Goal: Check status: Check status

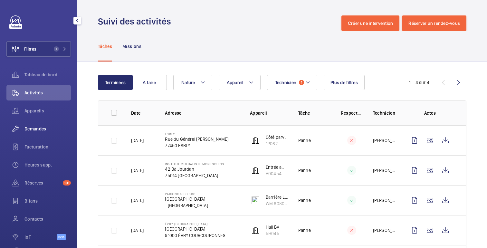
click at [36, 132] on span "Demandes" at bounding box center [47, 129] width 46 height 6
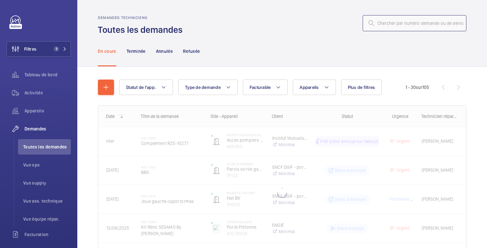
click at [398, 27] on input "text" at bounding box center [415, 23] width 104 height 16
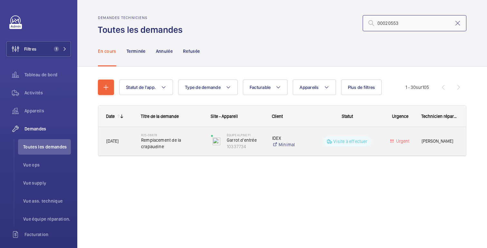
type input "00020553"
click at [316, 138] on wm-front-pills-cell "Visite à effectuer" at bounding box center [347, 141] width 63 height 10
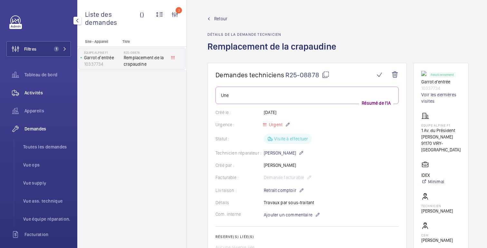
click at [33, 92] on font "Activités" at bounding box center [33, 92] width 18 height 5
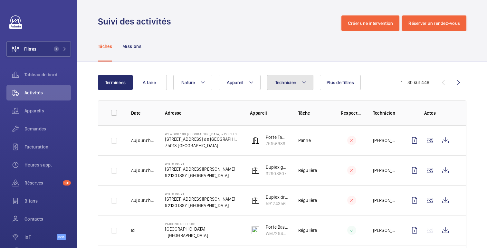
click at [293, 81] on font "Technicien" at bounding box center [286, 82] width 22 height 5
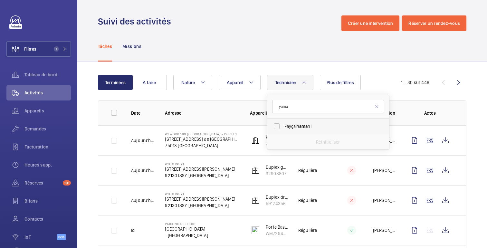
type input "yama"
click at [287, 127] on span "[PERSON_NAME] ni" at bounding box center [329, 126] width 89 height 6
click at [283, 127] on input "[PERSON_NAME] ni" at bounding box center [276, 126] width 13 height 13
checkbox input "true"
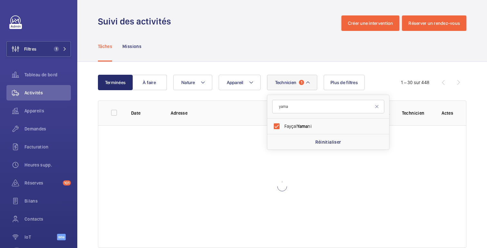
click at [272, 64] on div "Terminées À faire Technicien 1 yama [PERSON_NAME] ni Réinitialiser Appareil Nat…" at bounding box center [282, 162] width 410 height 201
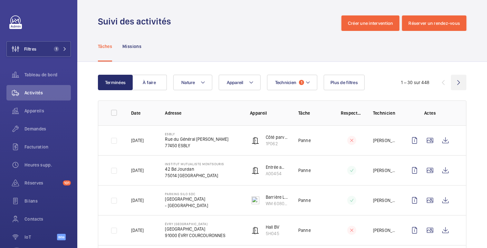
click at [461, 84] on wm-front-icon-button at bounding box center [458, 82] width 15 height 15
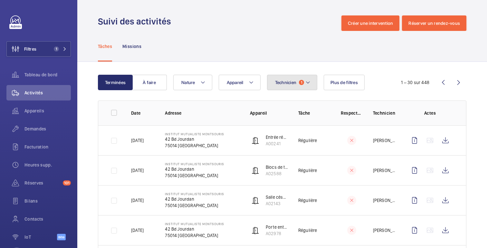
click at [300, 82] on span "1" at bounding box center [301, 82] width 5 height 5
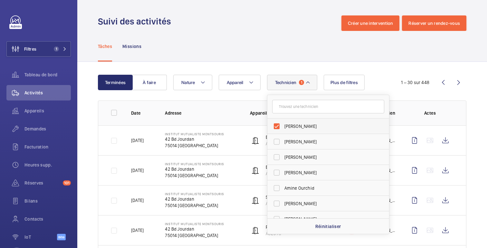
click at [282, 126] on label "[PERSON_NAME]" at bounding box center [323, 126] width 112 height 15
click at [282, 126] on input "[PERSON_NAME]" at bounding box center [276, 126] width 13 height 13
checkbox input "false"
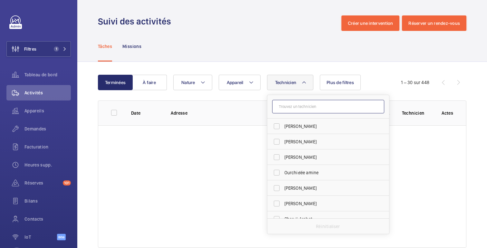
click at [287, 105] on input "text" at bounding box center [328, 107] width 112 height 14
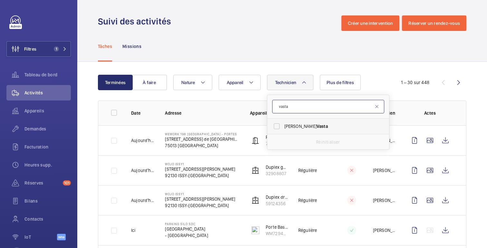
type input "vasta"
click at [303, 122] on label "[PERSON_NAME]" at bounding box center [323, 126] width 112 height 15
click at [283, 122] on input "[PERSON_NAME]" at bounding box center [276, 126] width 13 height 13
checkbox input "true"
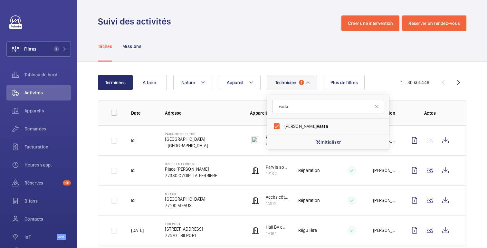
click at [418, 80] on font "1 – 30 sur 448" at bounding box center [415, 82] width 28 height 5
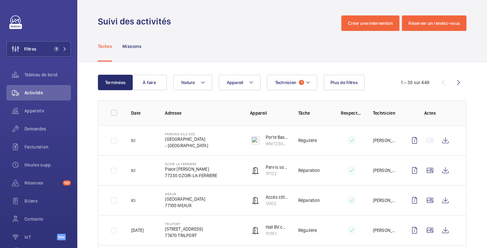
click at [236, 29] on div "Suivi des activités Créer une intervention Réserver un rendez-vous" at bounding box center [282, 22] width 369 height 15
click at [37, 132] on div "Demandes" at bounding box center [38, 128] width 64 height 15
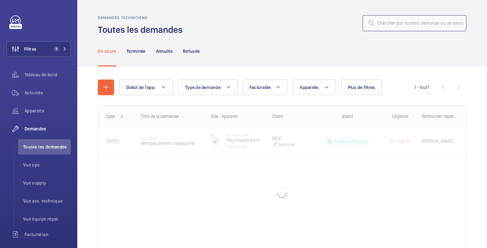
click at [406, 23] on input "text" at bounding box center [415, 23] width 104 height 16
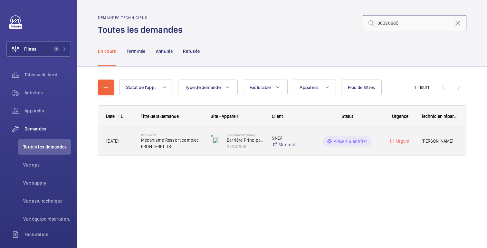
type input "00020665"
click at [313, 144] on div "Pièce à identifier" at bounding box center [343, 141] width 70 height 23
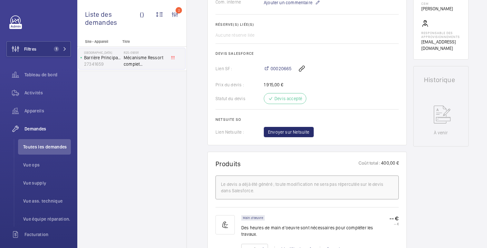
scroll to position [13, 0]
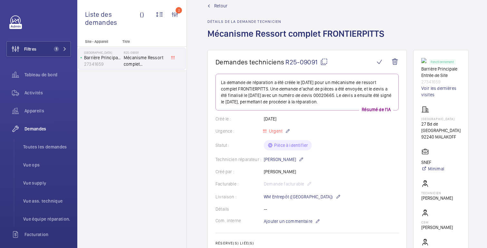
click at [324, 63] on mat-icon at bounding box center [324, 62] width 8 height 8
